Goal: Check status: Check status

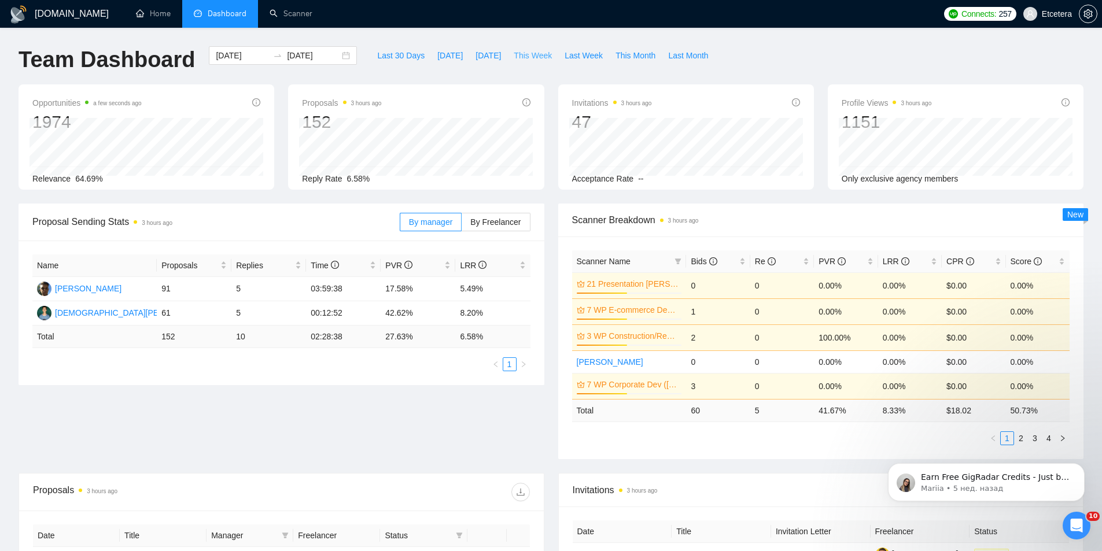
click at [518, 56] on span "This Week" at bounding box center [533, 55] width 38 height 13
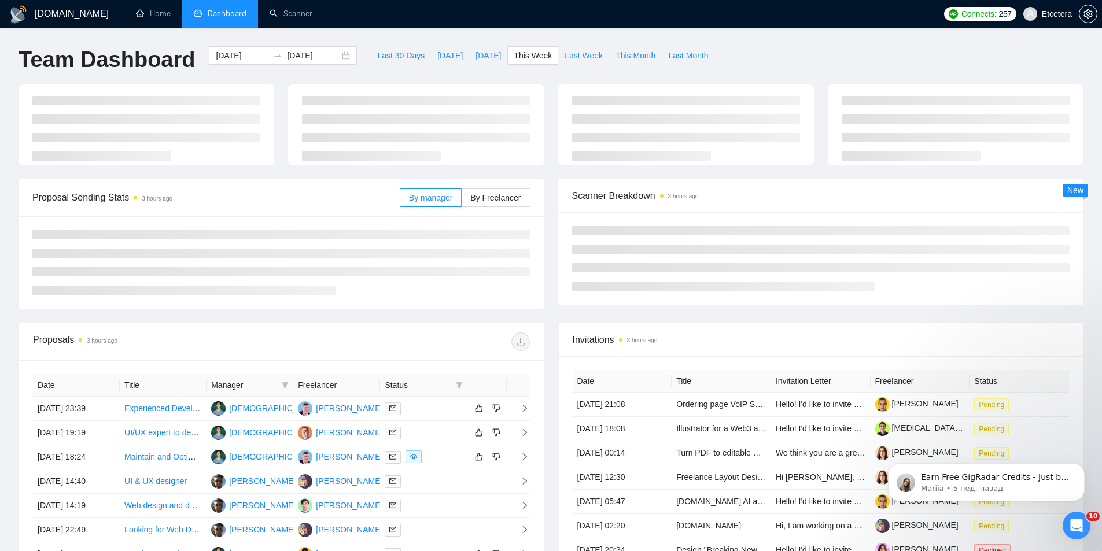
type input "[DATE]"
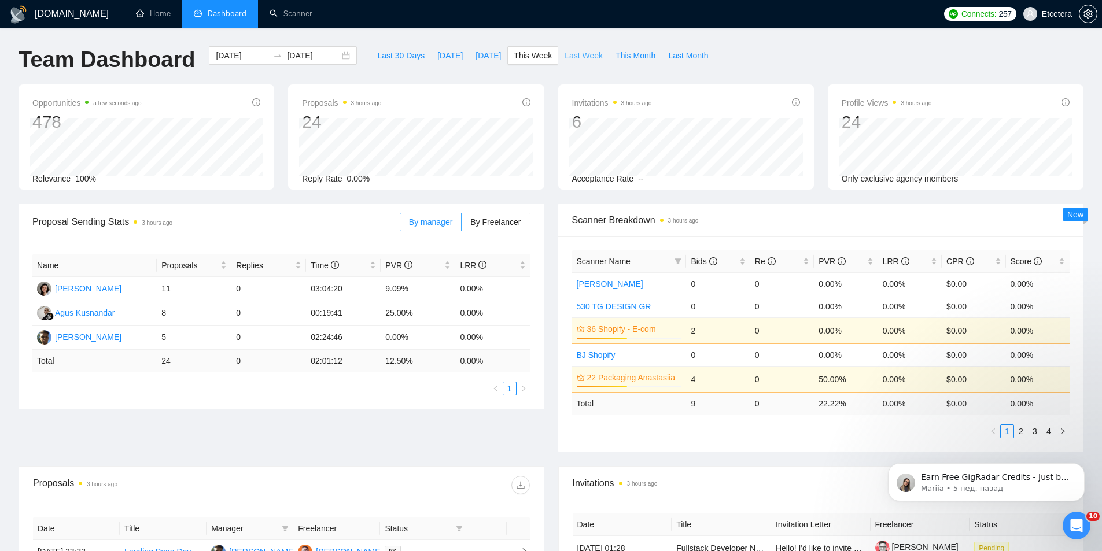
click at [570, 53] on span "Last Week" at bounding box center [584, 55] width 38 height 13
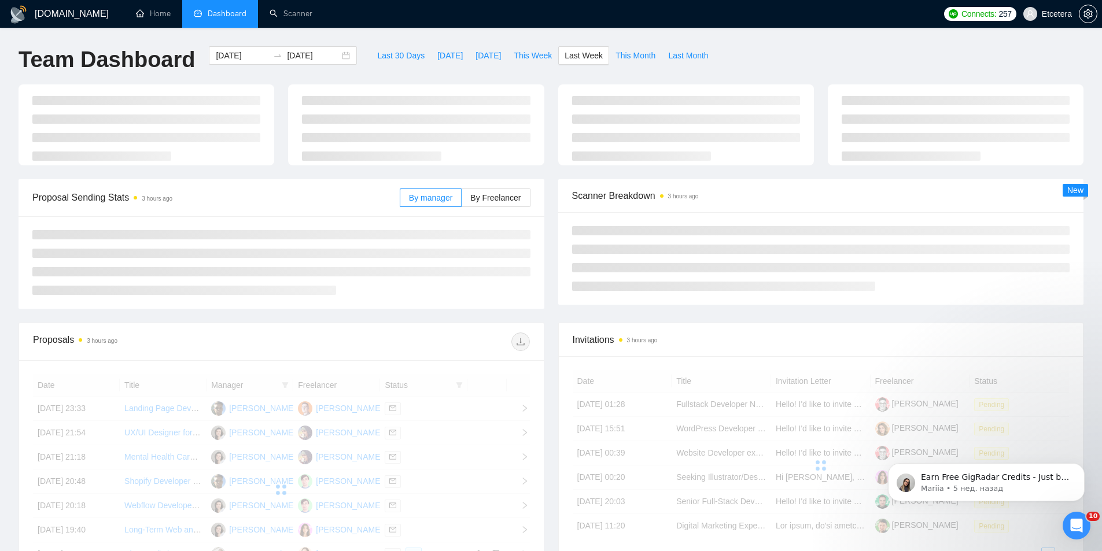
type input "[DATE]"
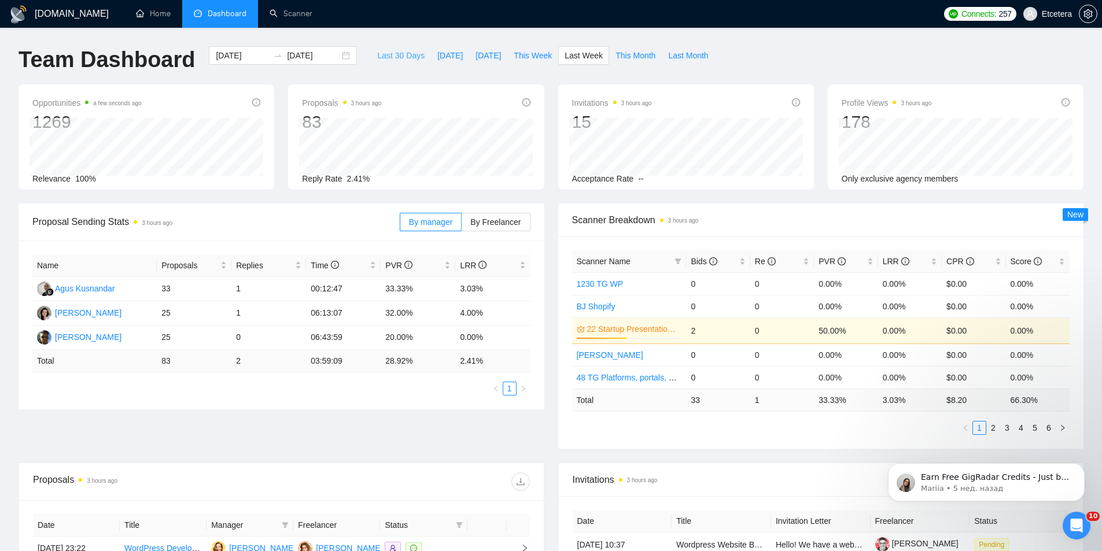
click at [394, 58] on span "Last 30 Days" at bounding box center [400, 55] width 47 height 13
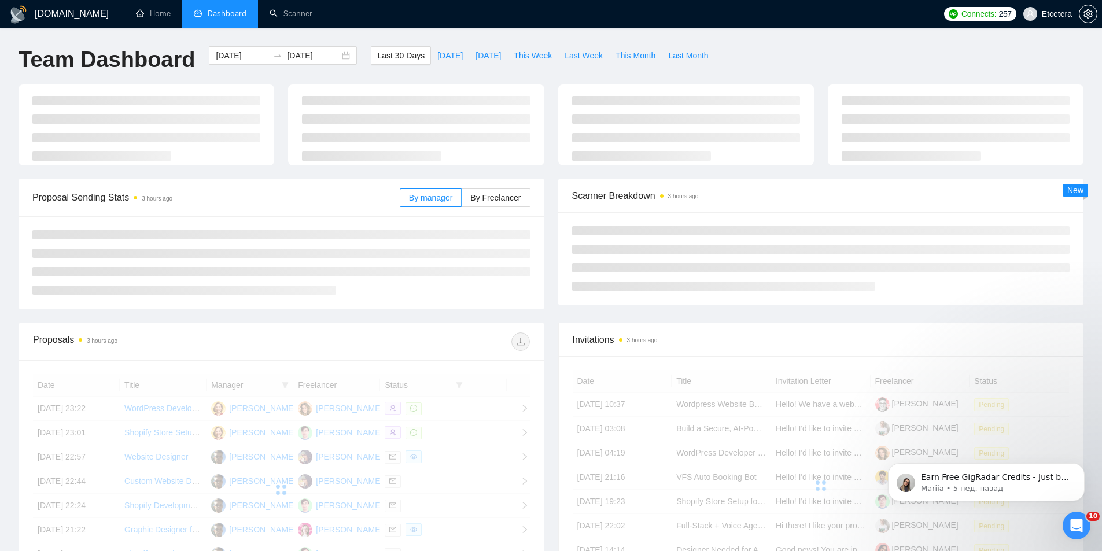
type input "[DATE]"
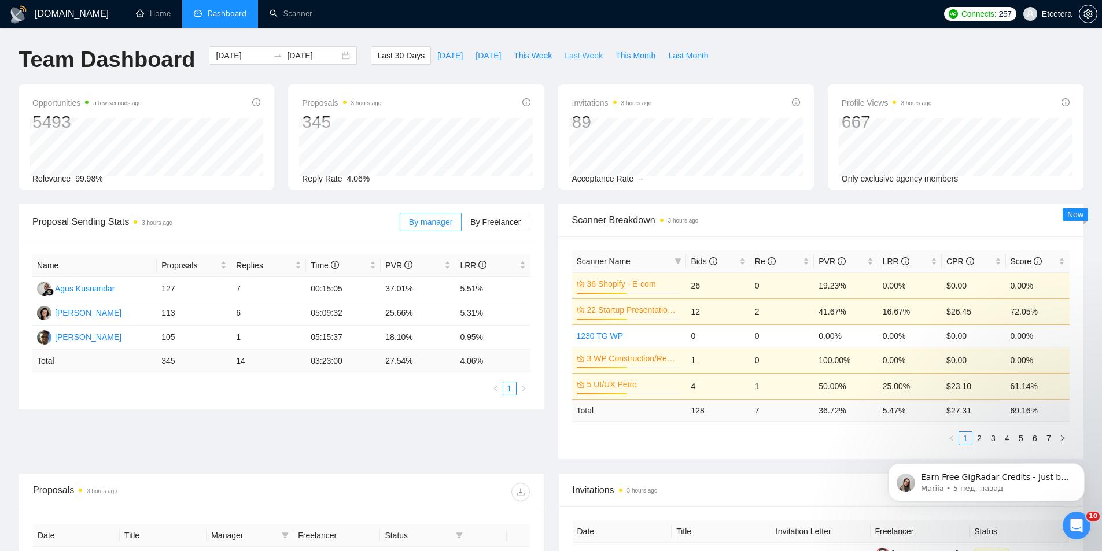
click at [565, 57] on span "Last Week" at bounding box center [584, 55] width 38 height 13
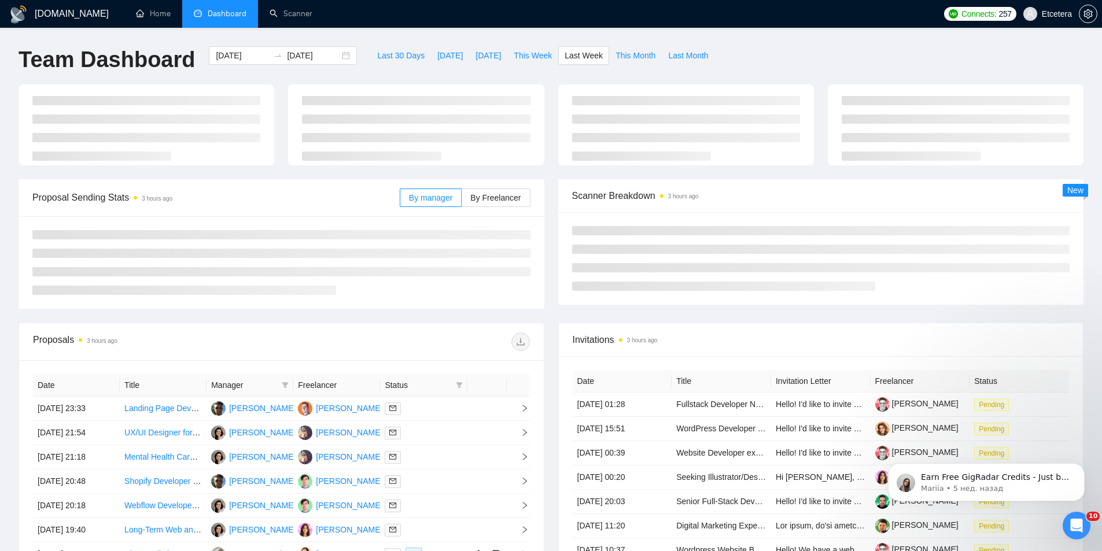
type input "[DATE]"
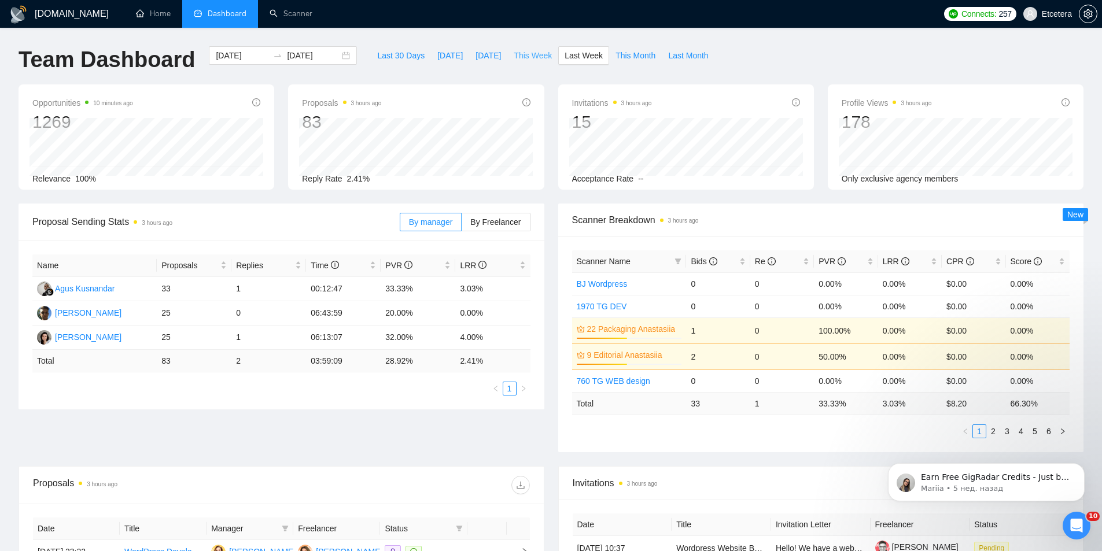
drag, startPoint x: 529, startPoint y: 57, endPoint x: 383, endPoint y: 66, distance: 146.6
click at [527, 57] on span "This Week" at bounding box center [533, 55] width 38 height 13
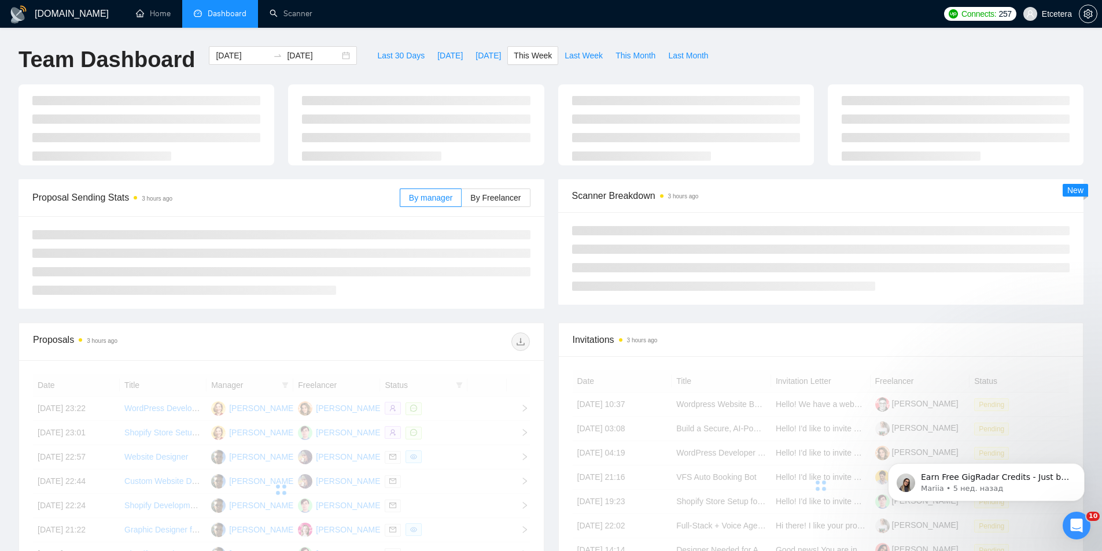
type input "[DATE]"
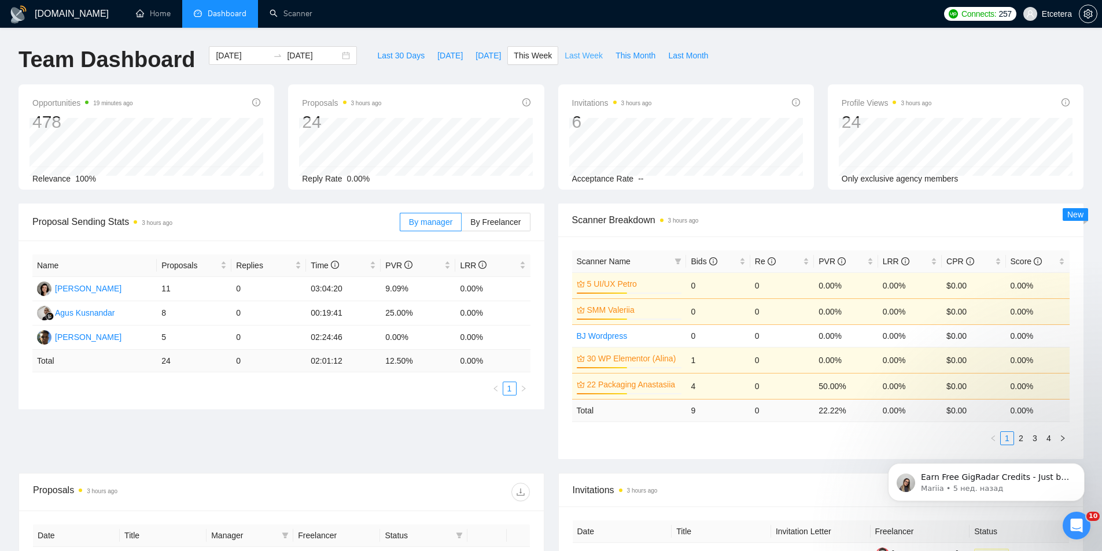
click at [573, 56] on span "Last Week" at bounding box center [584, 55] width 38 height 13
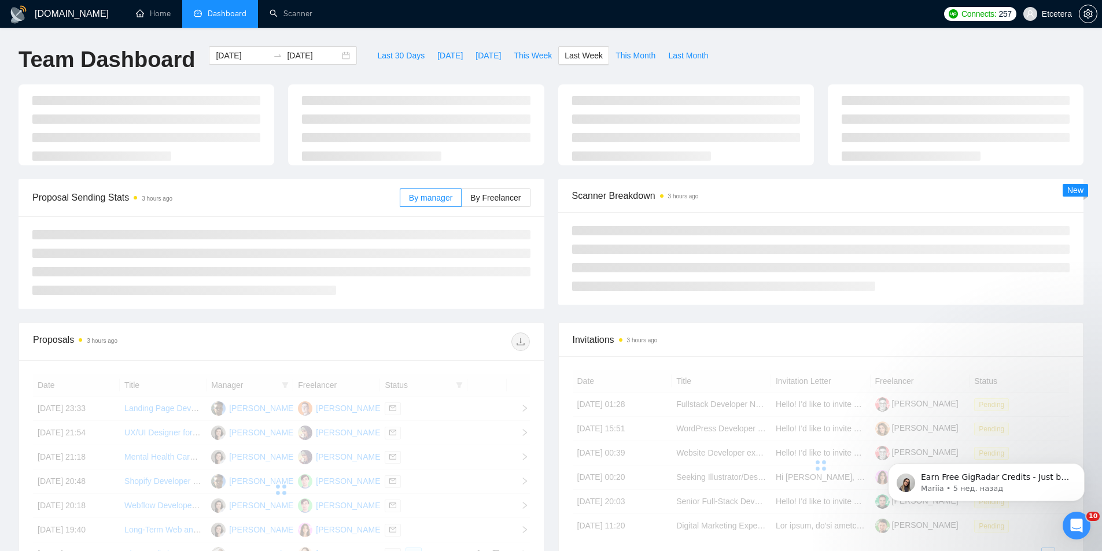
type input "[DATE]"
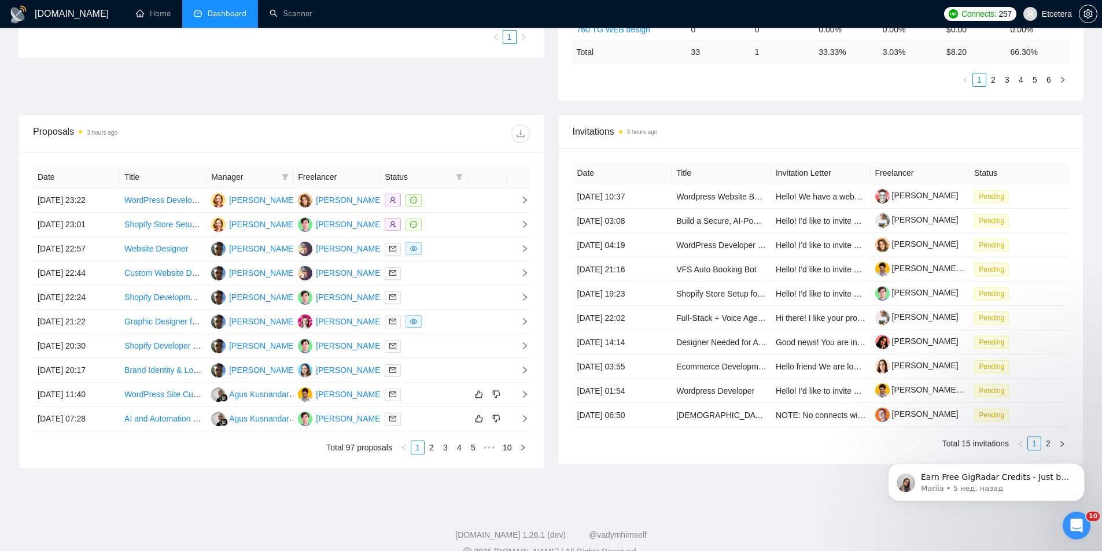
scroll to position [372, 0]
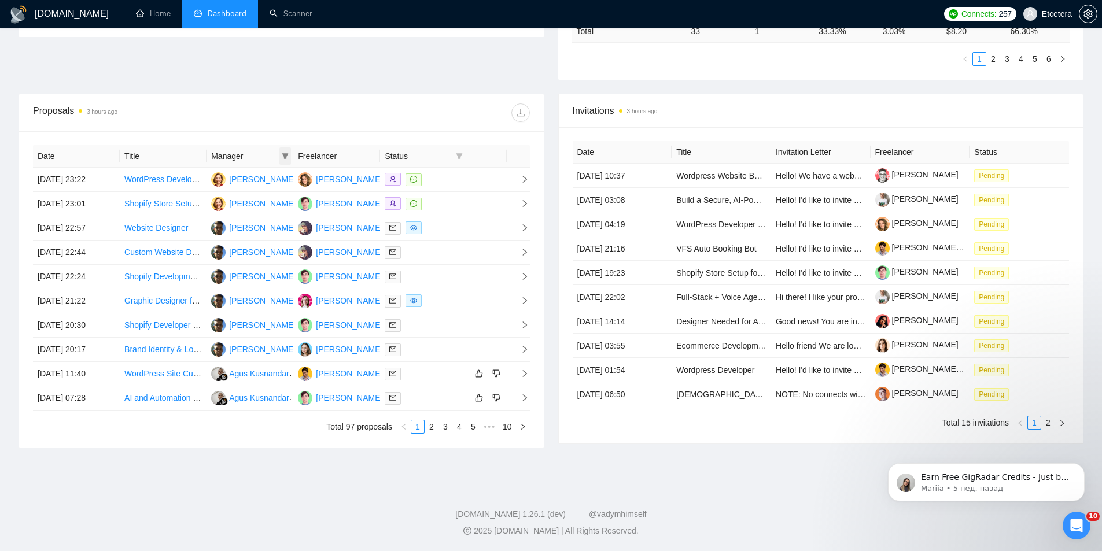
click at [287, 157] on icon "filter" at bounding box center [285, 156] width 7 height 7
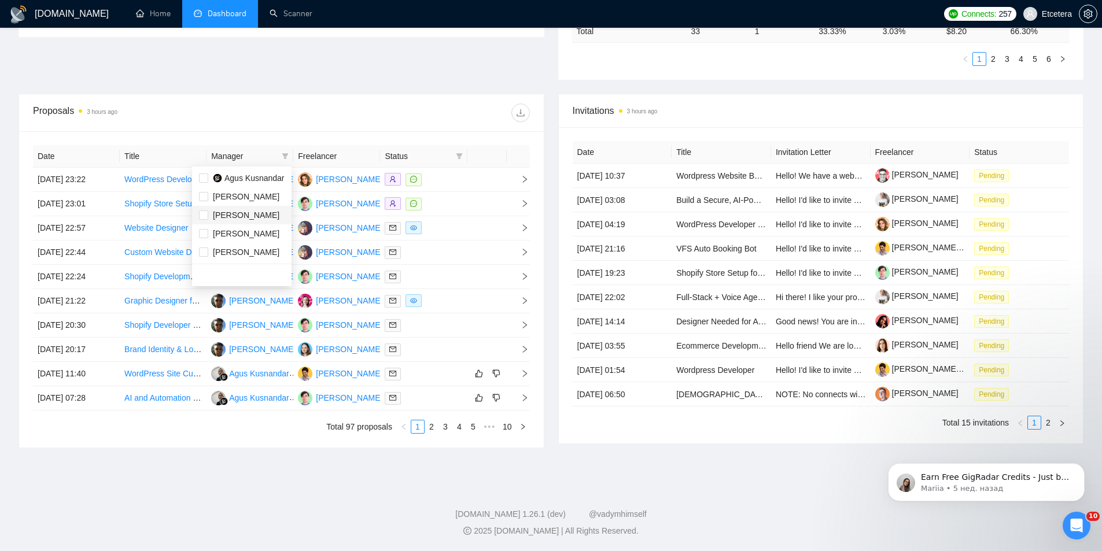
click at [239, 211] on span "[PERSON_NAME]" at bounding box center [246, 215] width 67 height 9
checkbox input "true"
click at [293, 123] on div "Proposals 3 hours ago" at bounding box center [281, 112] width 497 height 37
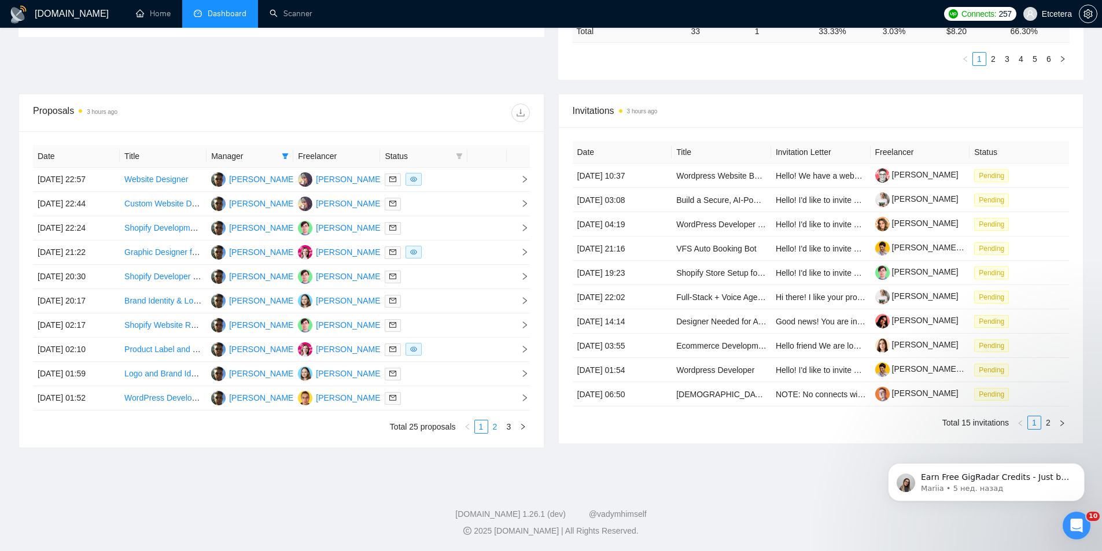
click at [493, 427] on link "2" at bounding box center [495, 426] width 13 height 13
click at [510, 427] on link "3" at bounding box center [509, 426] width 13 height 13
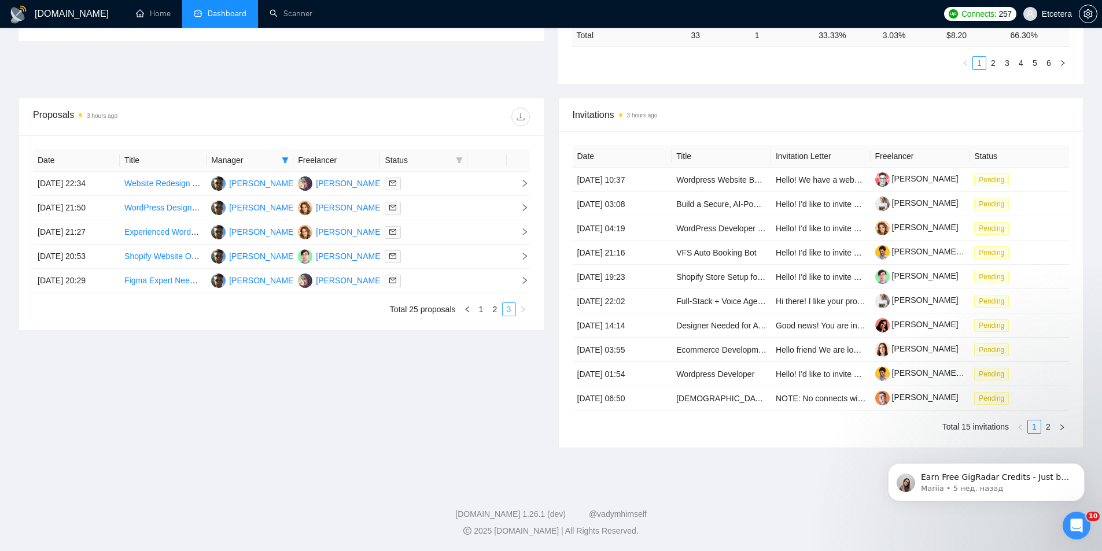
scroll to position [368, 0]
click at [495, 312] on link "2" at bounding box center [495, 309] width 13 height 13
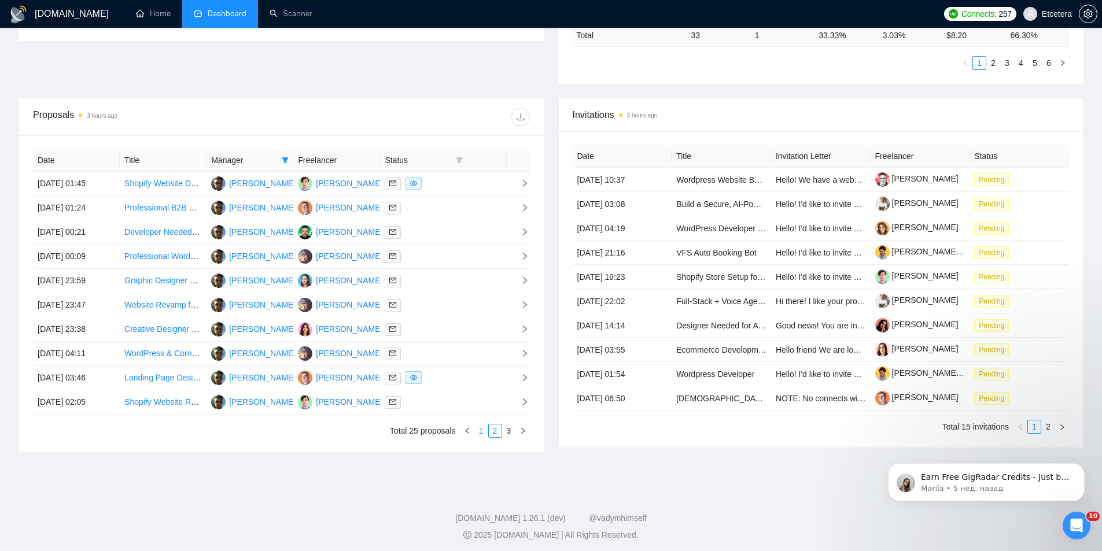
click at [476, 434] on link "1" at bounding box center [481, 431] width 13 height 13
click at [493, 436] on link "2" at bounding box center [495, 431] width 13 height 13
click at [475, 436] on link "1" at bounding box center [481, 431] width 13 height 13
click at [495, 430] on link "2" at bounding box center [495, 431] width 13 height 13
click at [510, 432] on link "3" at bounding box center [509, 431] width 13 height 13
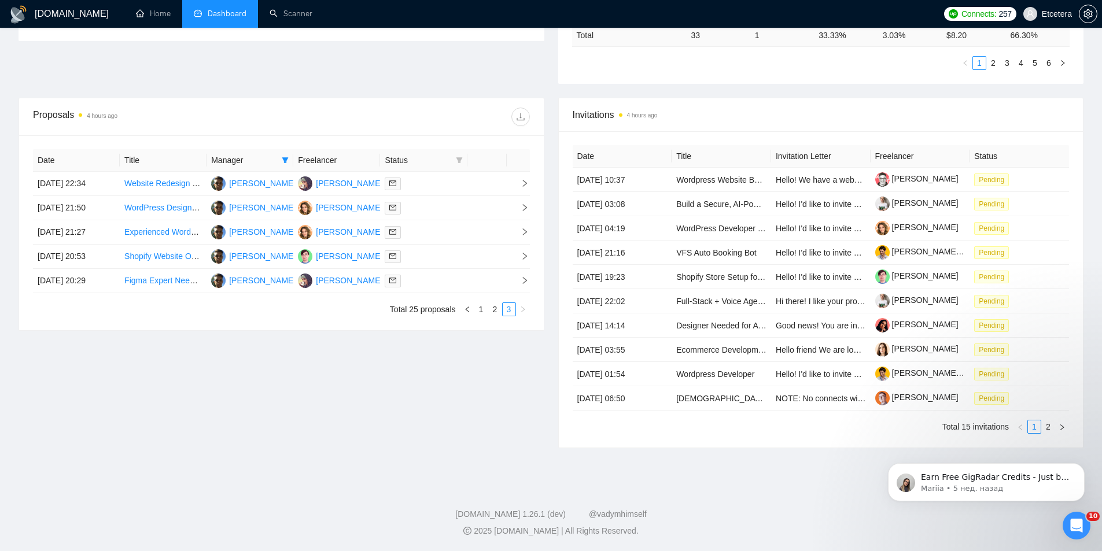
click at [483, 318] on div "Date Title Manager Freelancer Status [DATE] 22:34 Website Redesign (Figma Only)…" at bounding box center [281, 232] width 525 height 195
click at [481, 311] on link "1" at bounding box center [481, 309] width 13 height 13
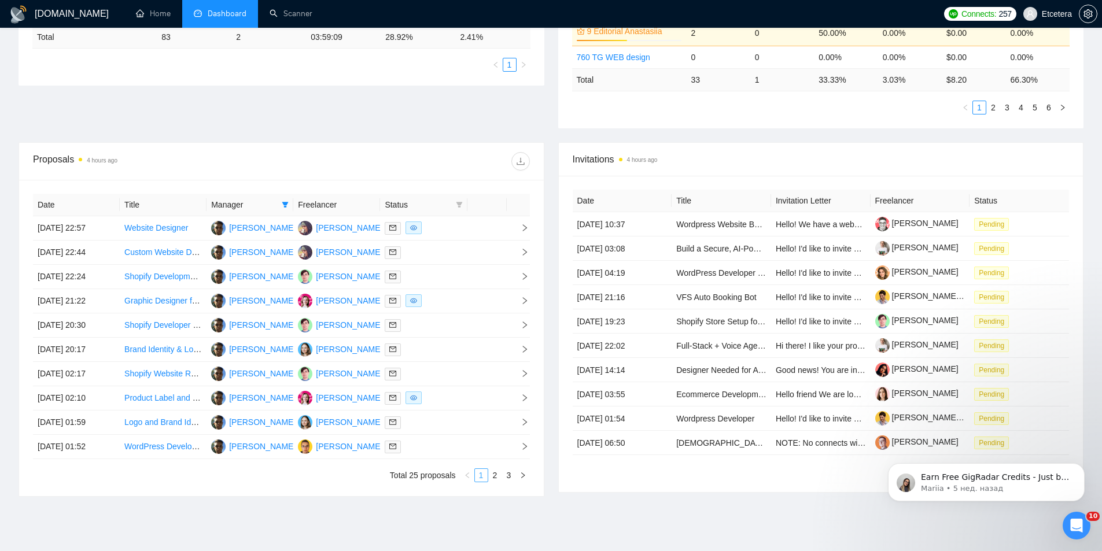
scroll to position [347, 0]
